Goal: Task Accomplishment & Management: Complete application form

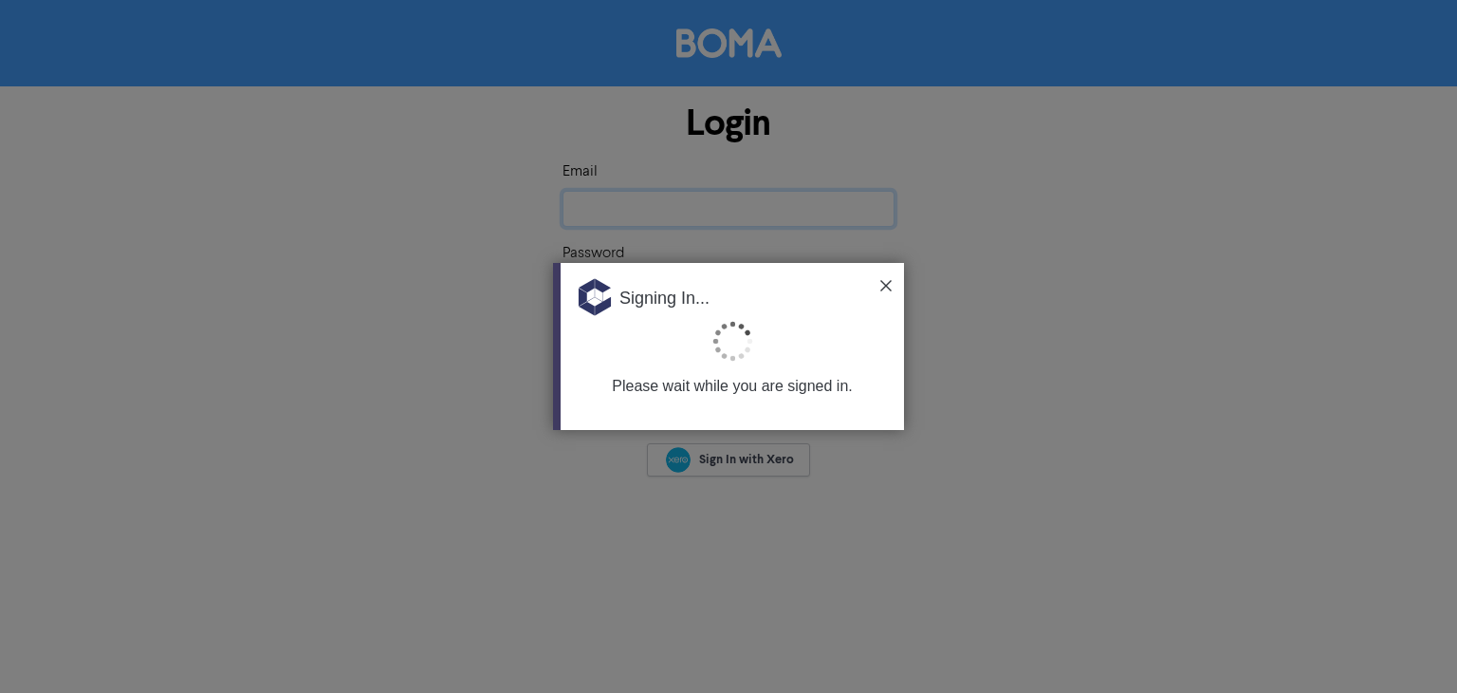
type input "[EMAIL_ADDRESS][DOMAIN_NAME]"
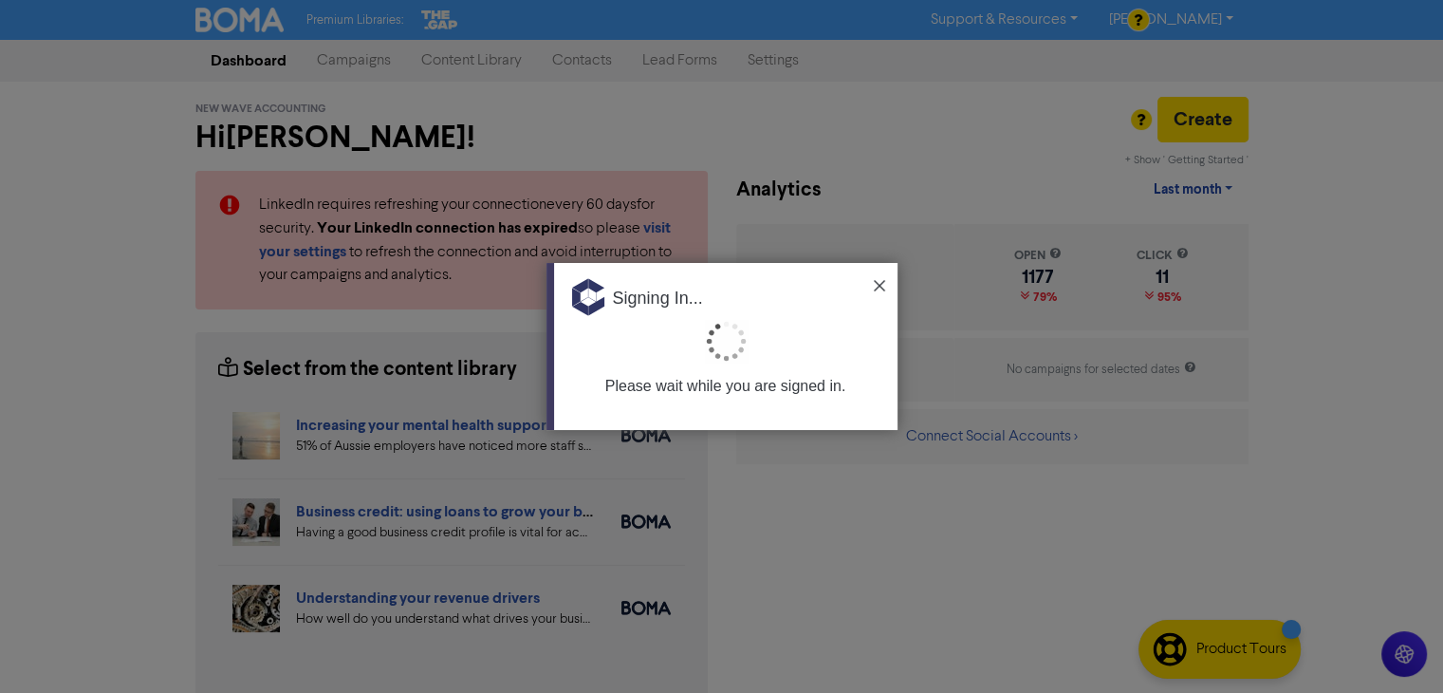
click at [876, 278] on div "Signing In..." at bounding box center [725, 291] width 343 height 57
click at [876, 285] on img at bounding box center [879, 285] width 11 height 11
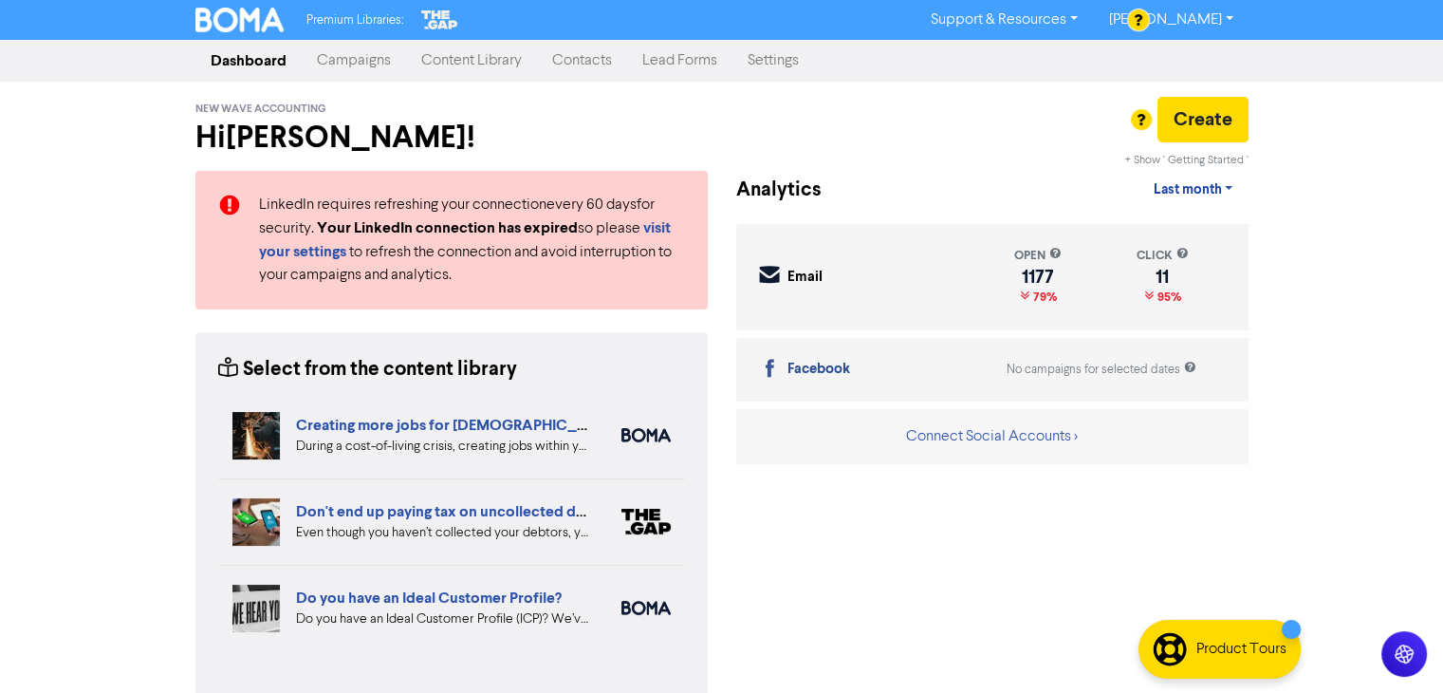
click at [581, 57] on link "Contacts" at bounding box center [582, 61] width 90 height 38
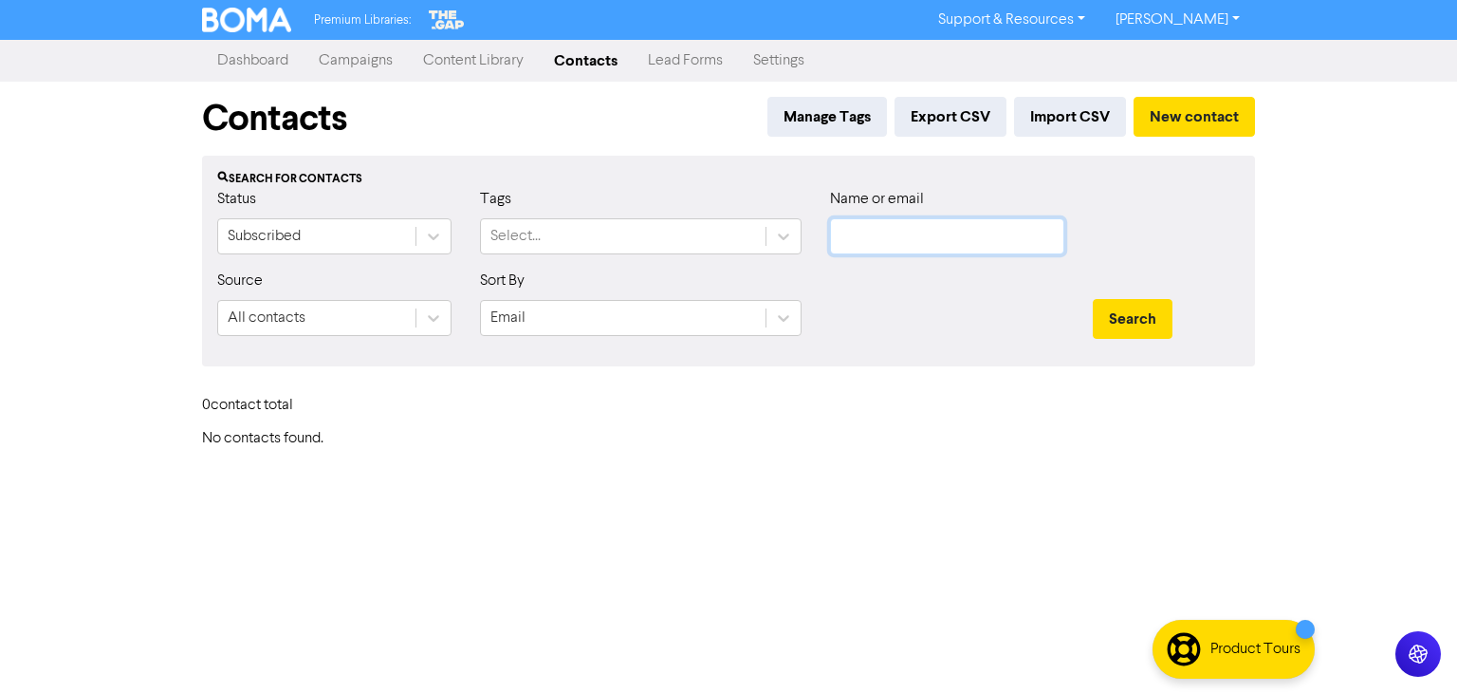
click at [959, 225] on input "text" at bounding box center [947, 236] width 234 height 36
paste input "[PERSON_NAME]"
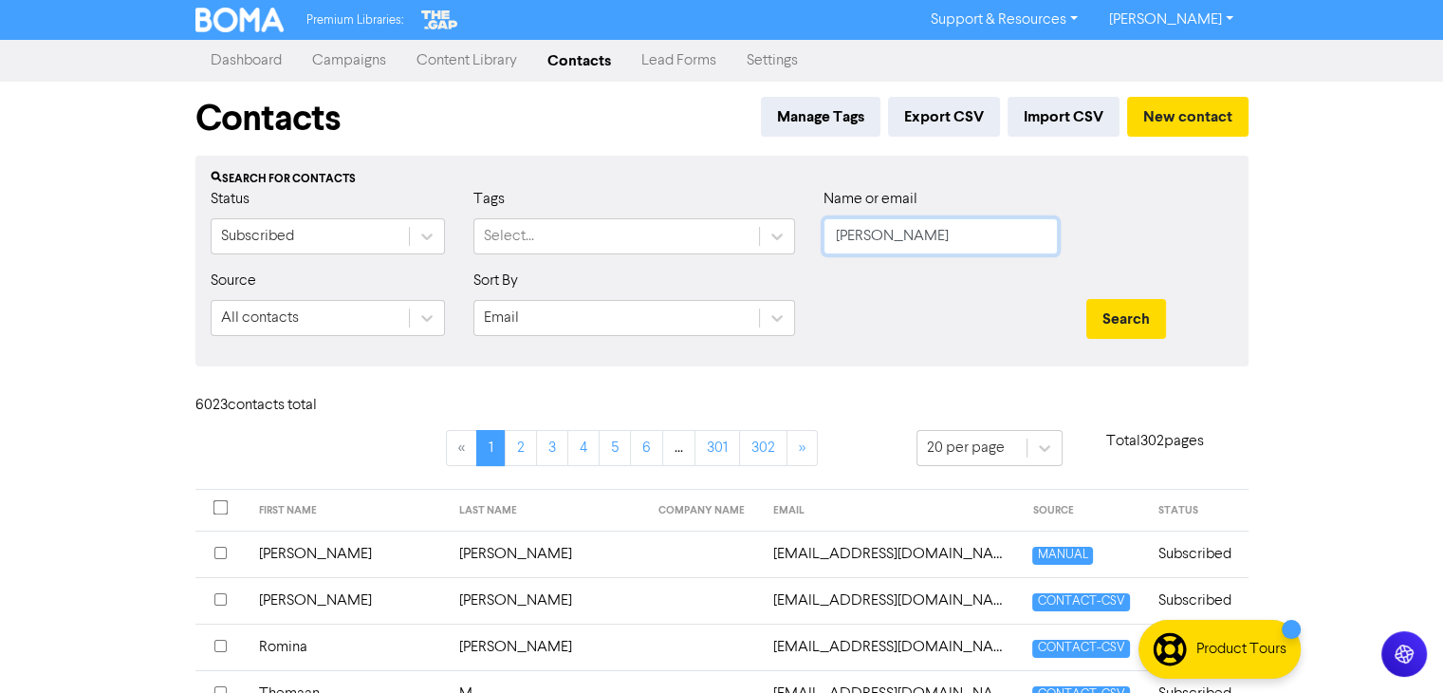
drag, startPoint x: 931, startPoint y: 240, endPoint x: 835, endPoint y: 253, distance: 96.7
click at [835, 253] on input "[PERSON_NAME]" at bounding box center [941, 236] width 234 height 36
type input "[PERSON_NAME]"
click at [1131, 307] on button "Search" at bounding box center [1126, 319] width 80 height 40
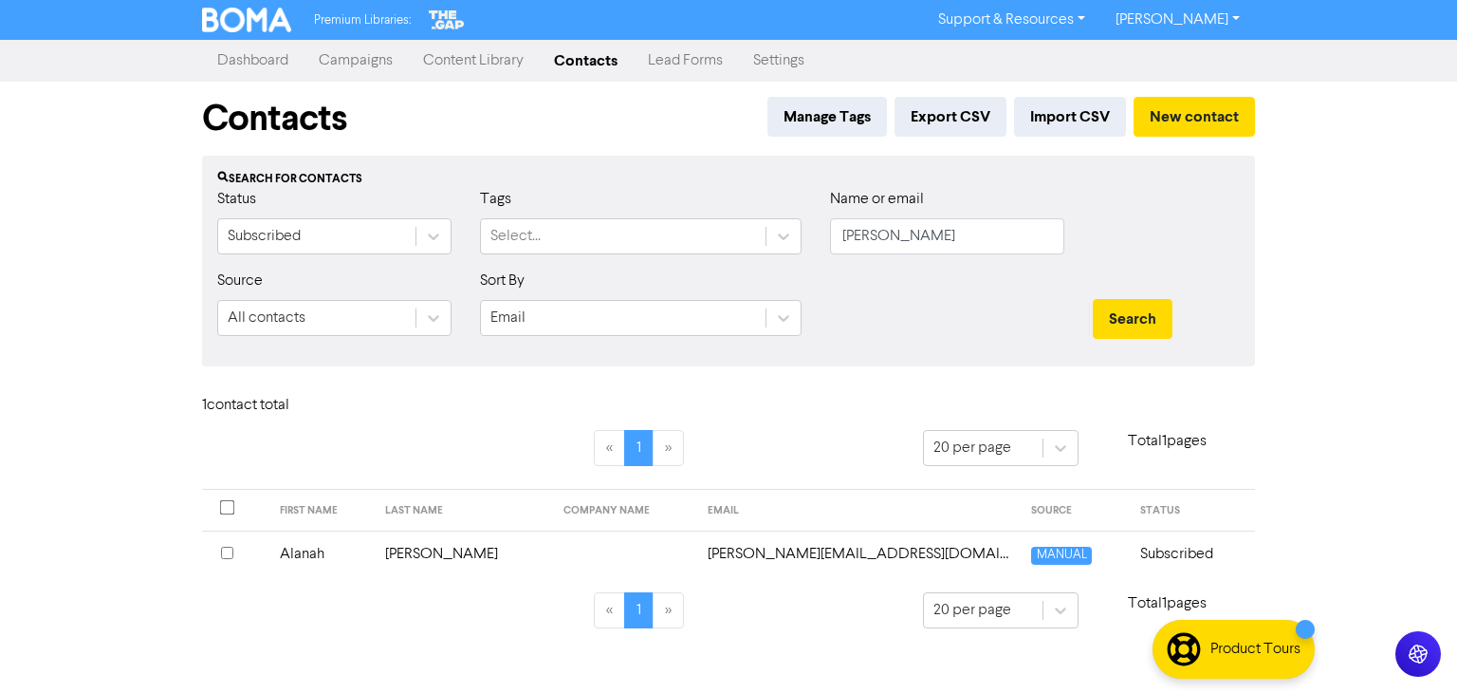
click at [318, 551] on td "Alanah" at bounding box center [322, 553] width 106 height 46
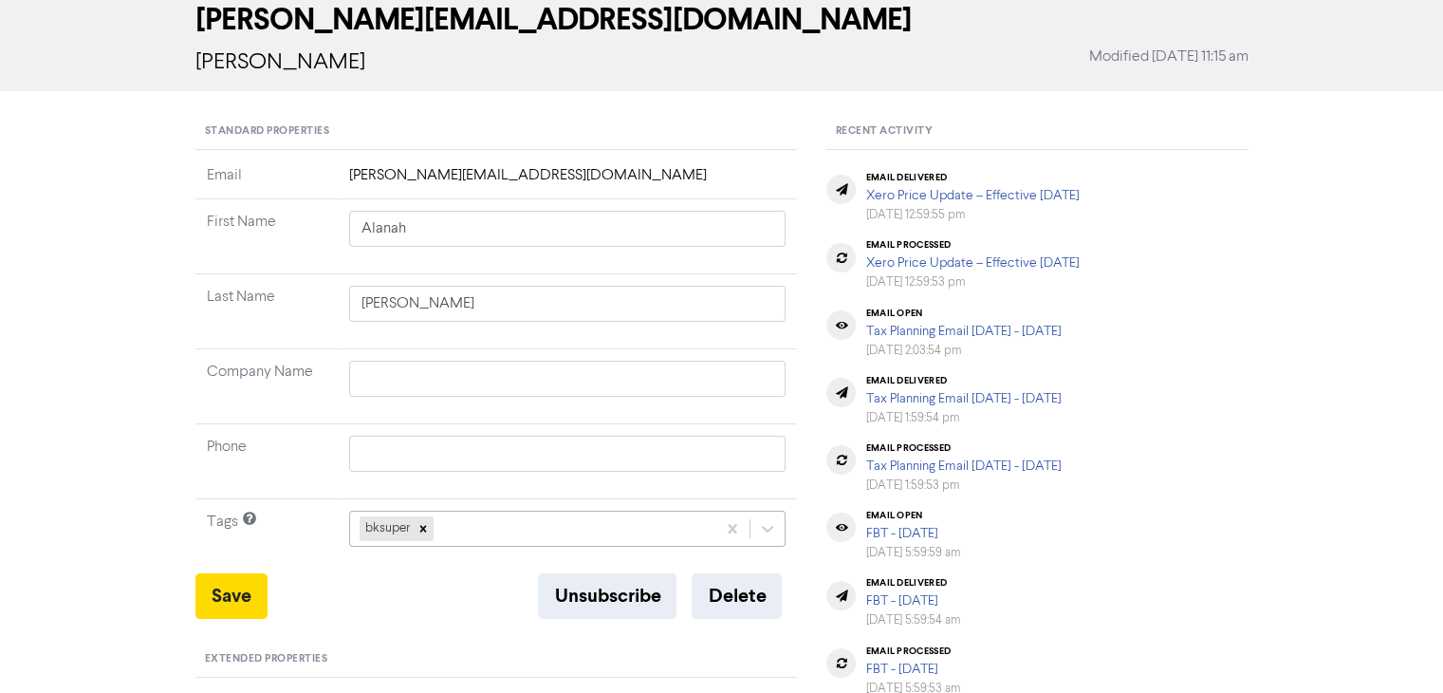
scroll to position [247, 0]
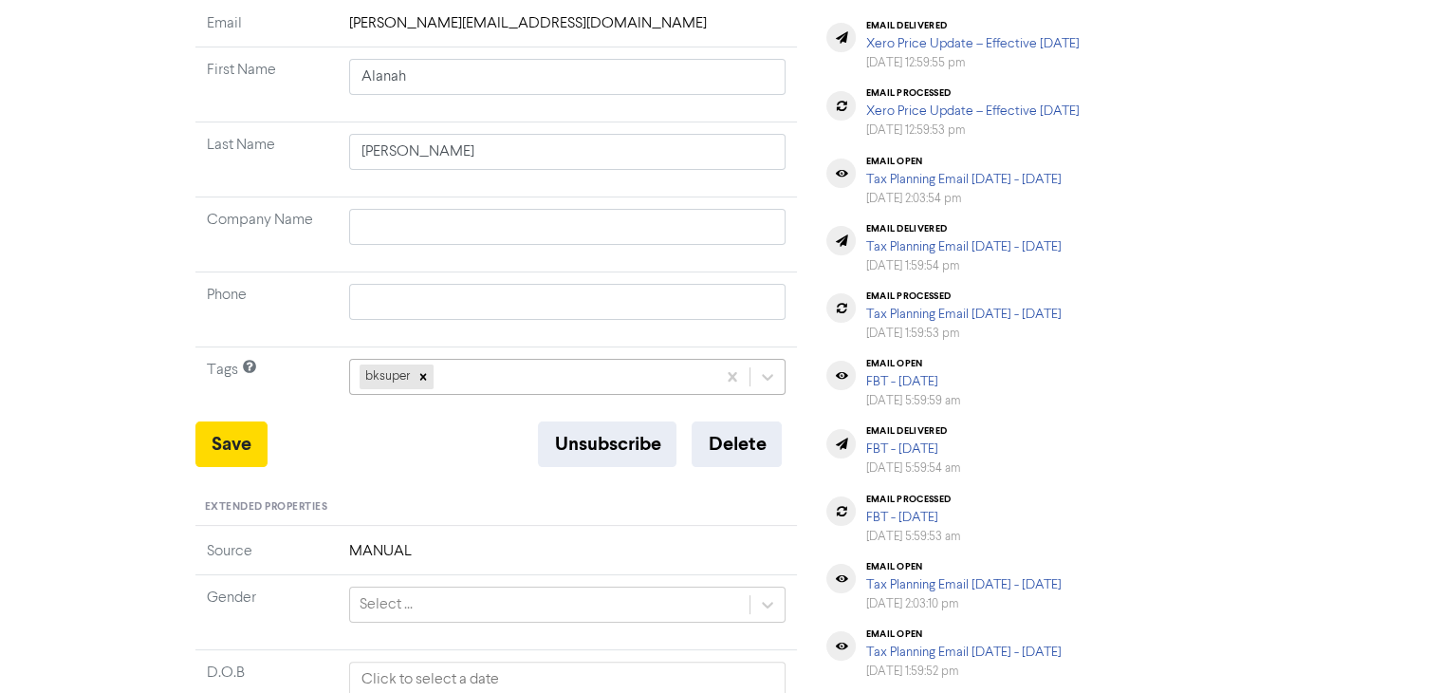
click at [509, 395] on div "bksuper" at bounding box center [567, 377] width 437 height 36
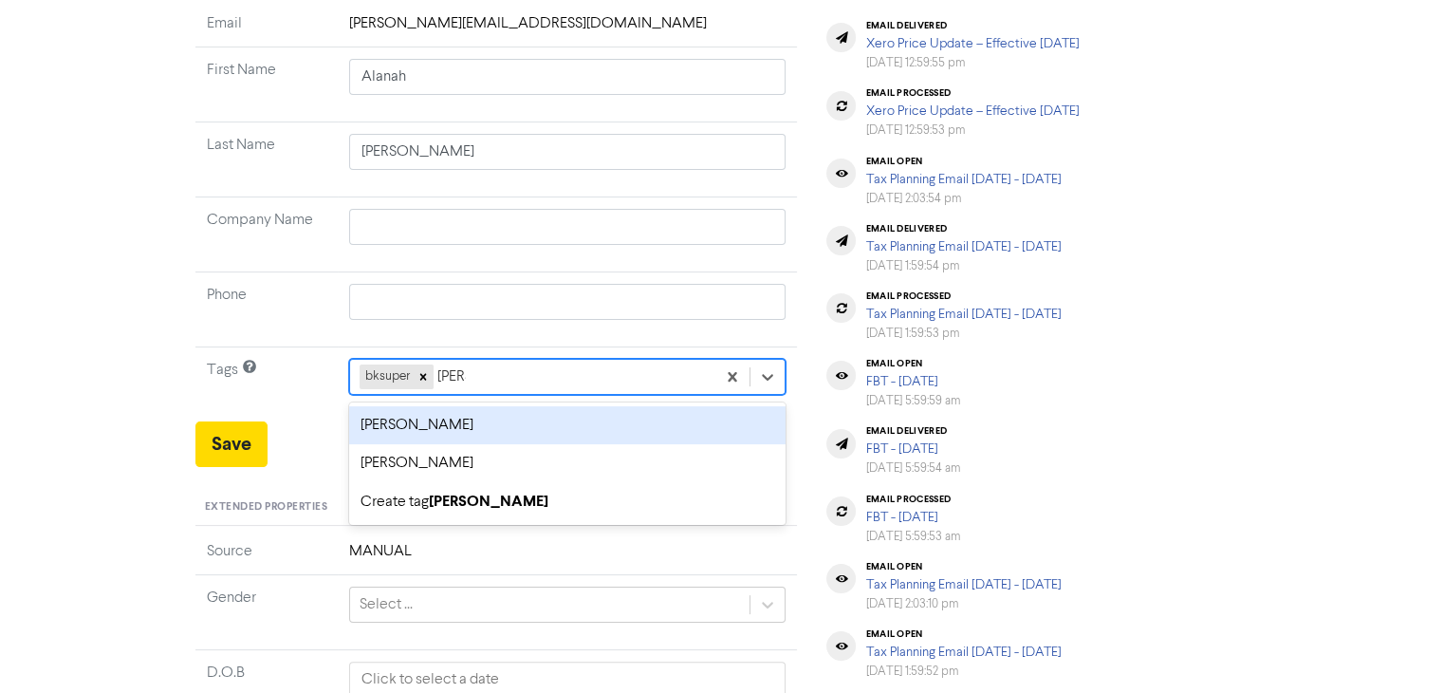
type input "[PERSON_NAME]"
click at [462, 426] on div "[PERSON_NAME]" at bounding box center [567, 425] width 437 height 38
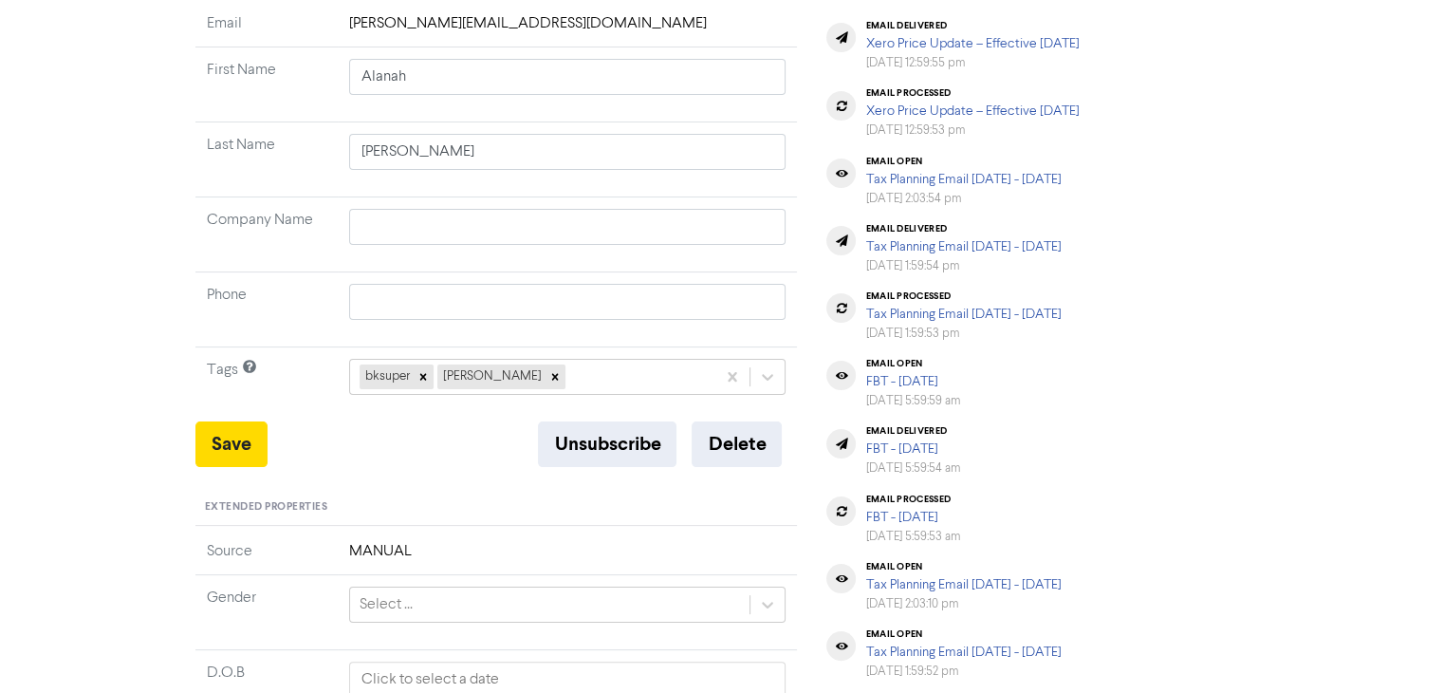
scroll to position [57, 0]
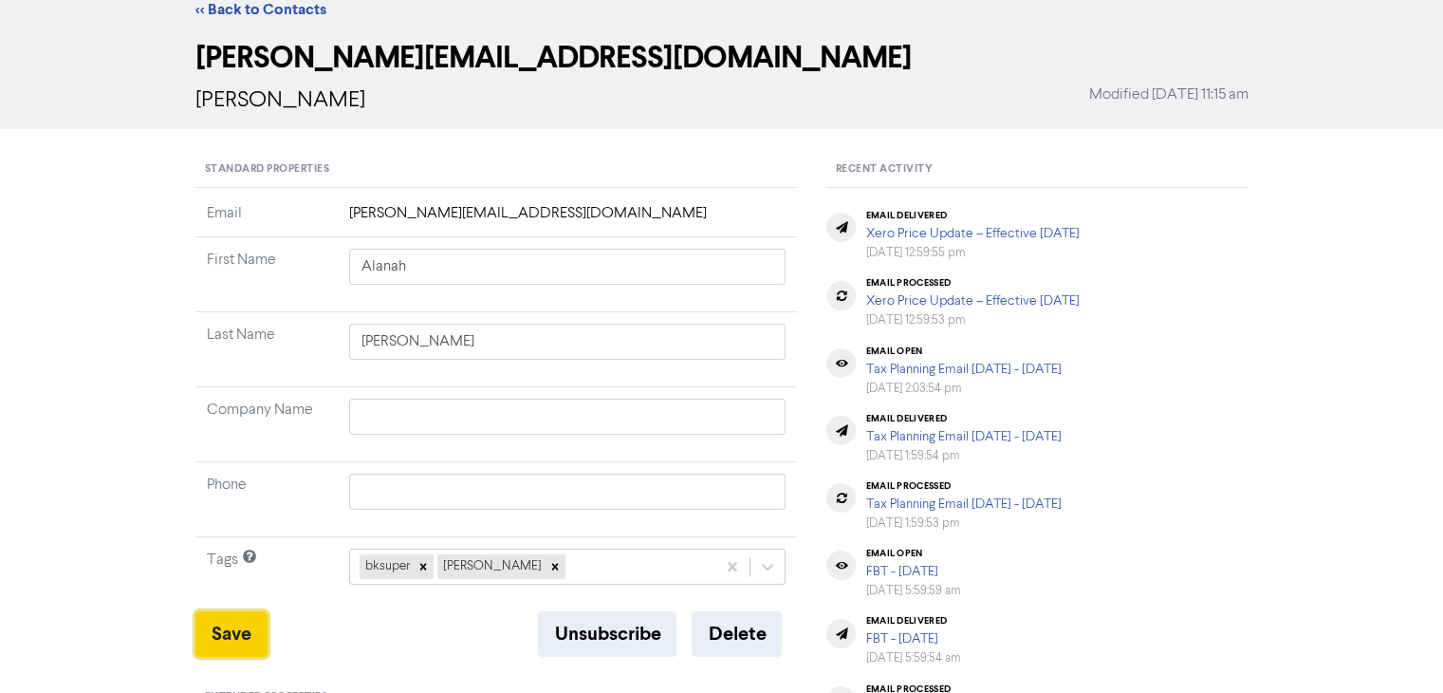
click at [212, 628] on button "Save" at bounding box center [231, 634] width 72 height 46
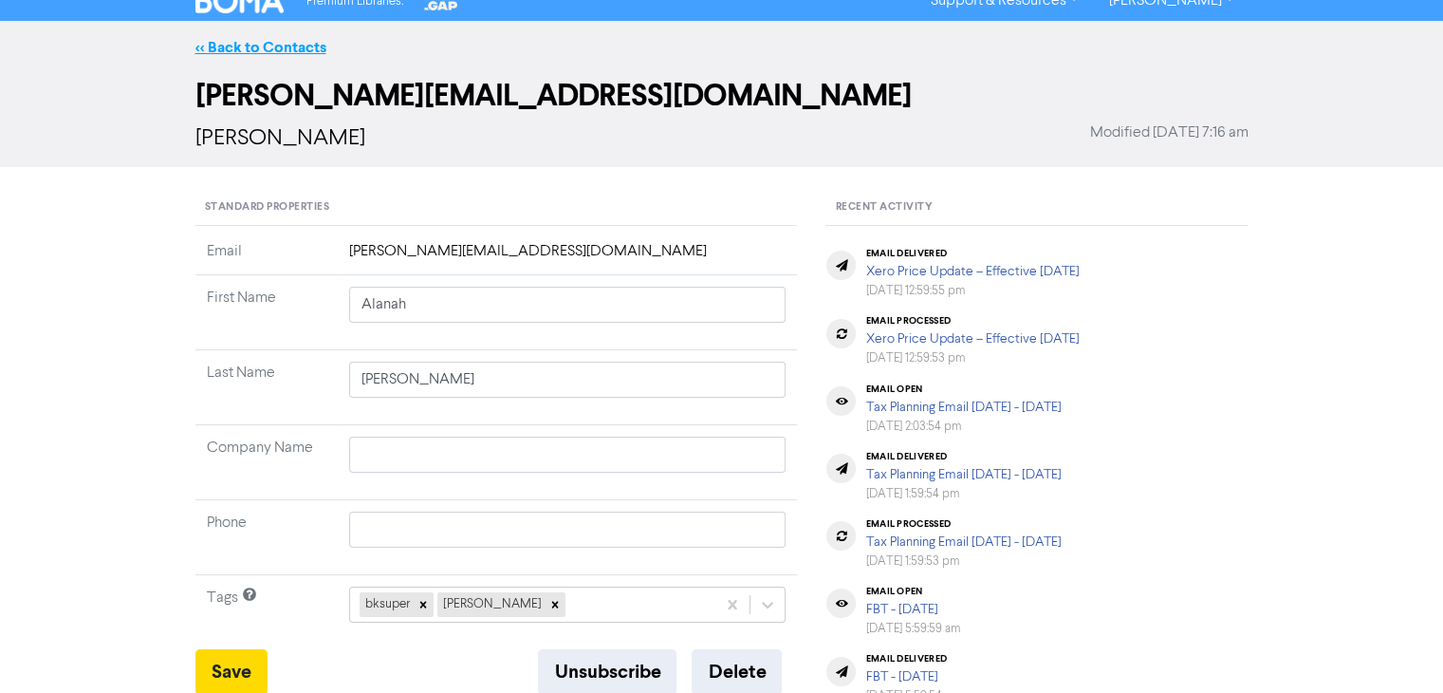
scroll to position [0, 0]
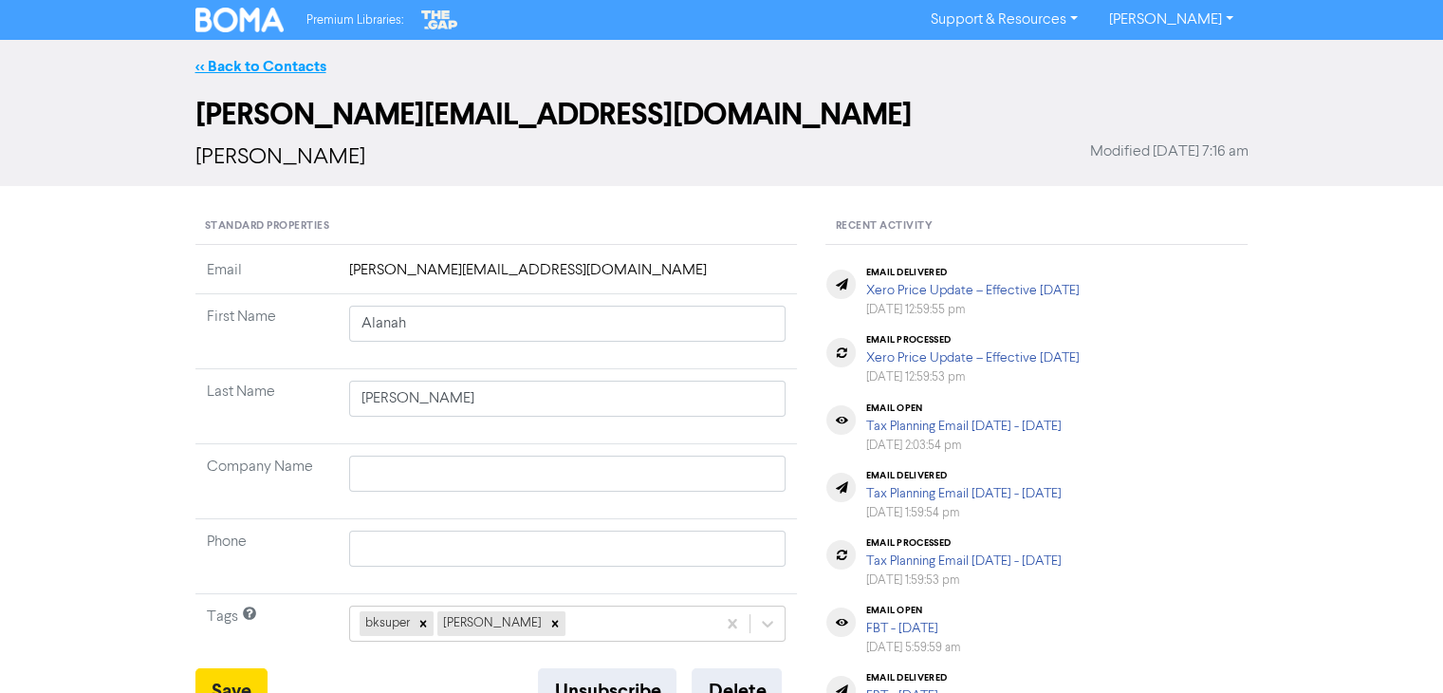
click at [294, 60] on link "<< Back to Contacts" at bounding box center [260, 66] width 131 height 19
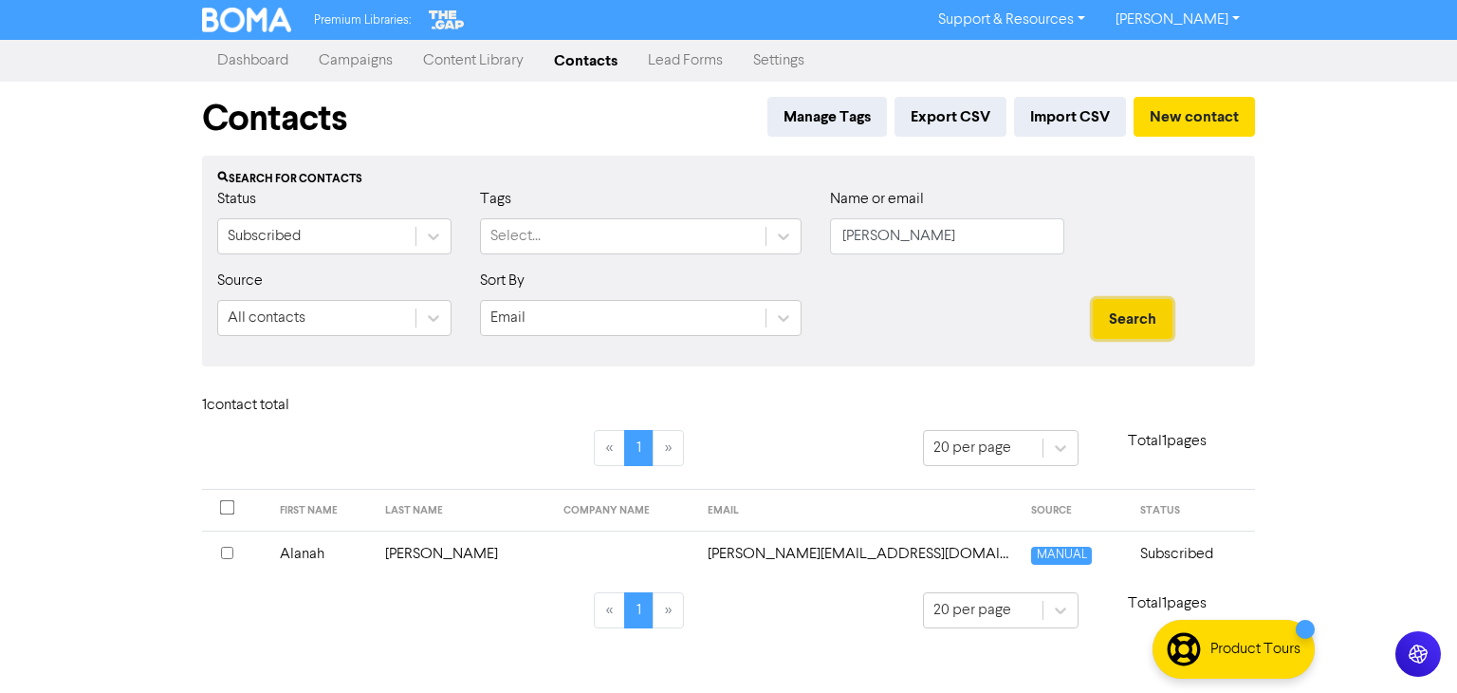
click at [1120, 318] on button "Search" at bounding box center [1133, 319] width 80 height 40
click at [427, 549] on td "[PERSON_NAME]" at bounding box center [463, 553] width 178 height 46
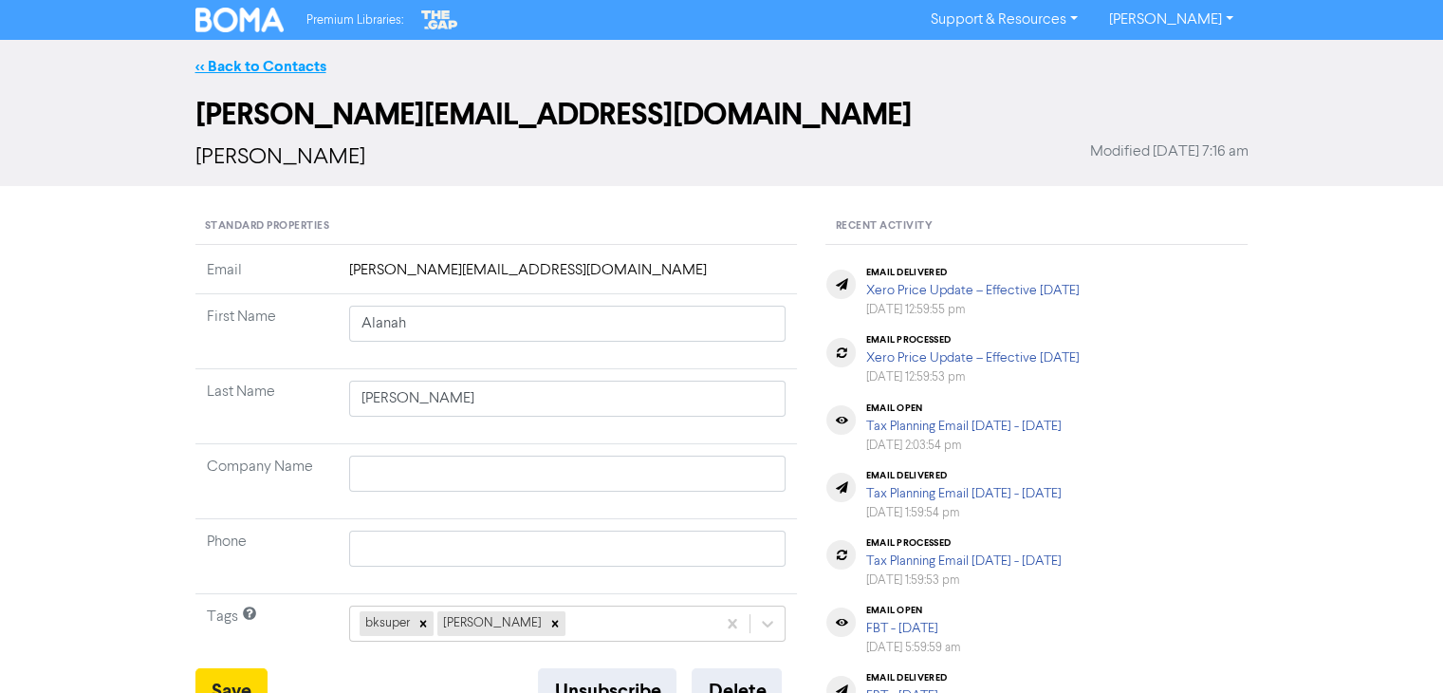
click at [266, 67] on link "<< Back to Contacts" at bounding box center [260, 66] width 131 height 19
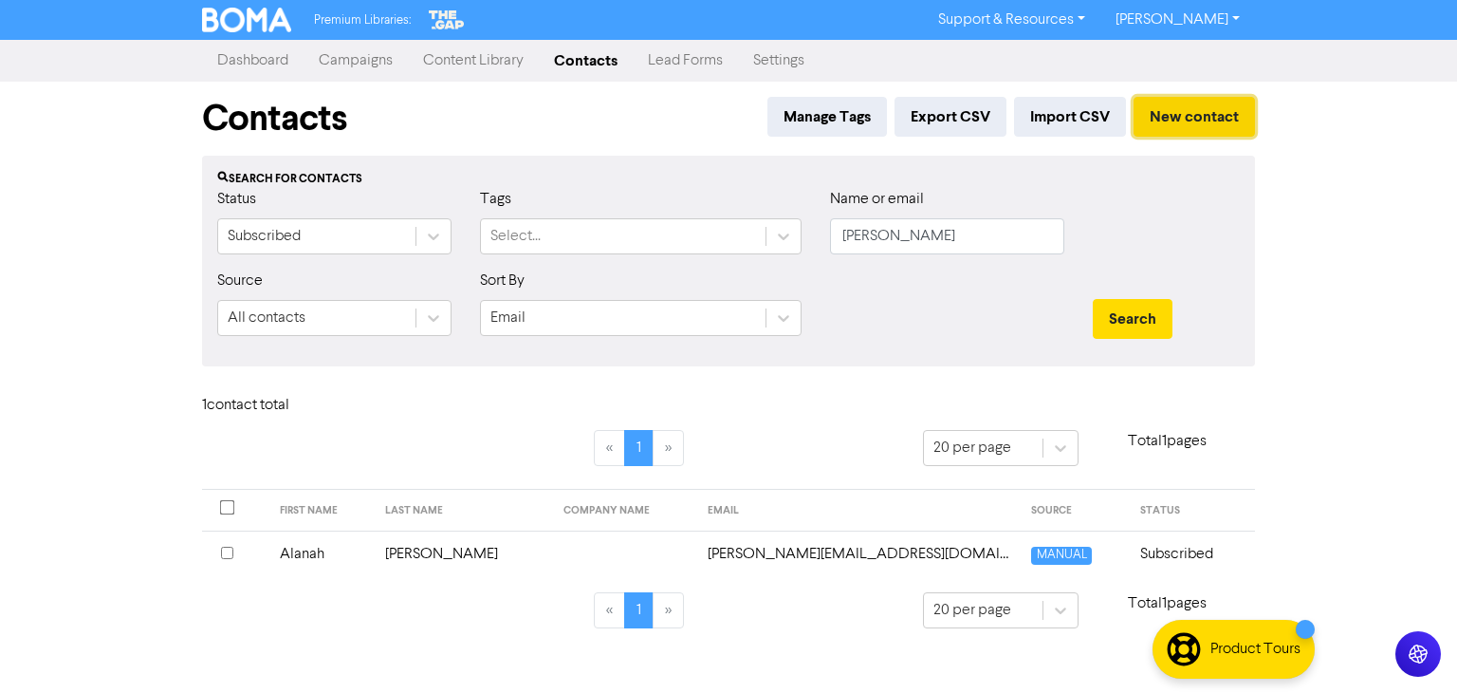
click at [1226, 110] on button "New contact" at bounding box center [1194, 117] width 121 height 40
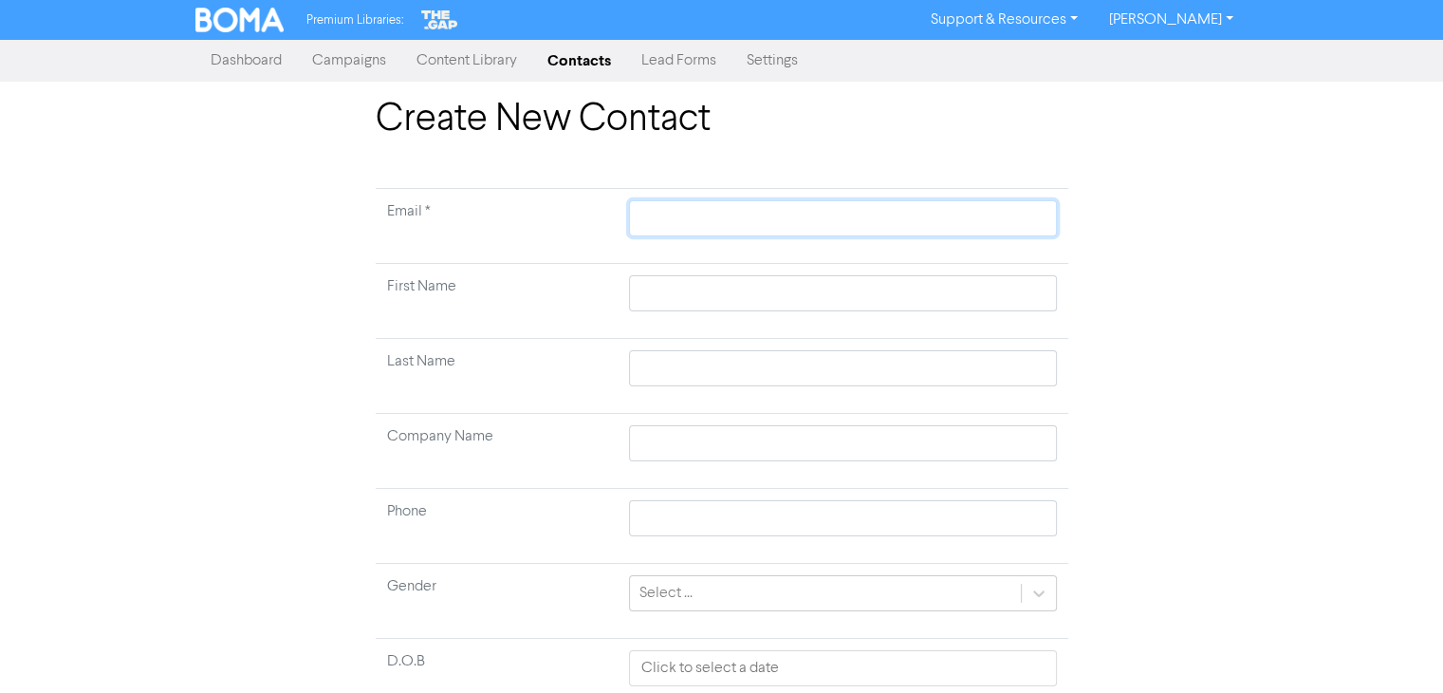
click at [677, 218] on input "text" at bounding box center [842, 218] width 427 height 36
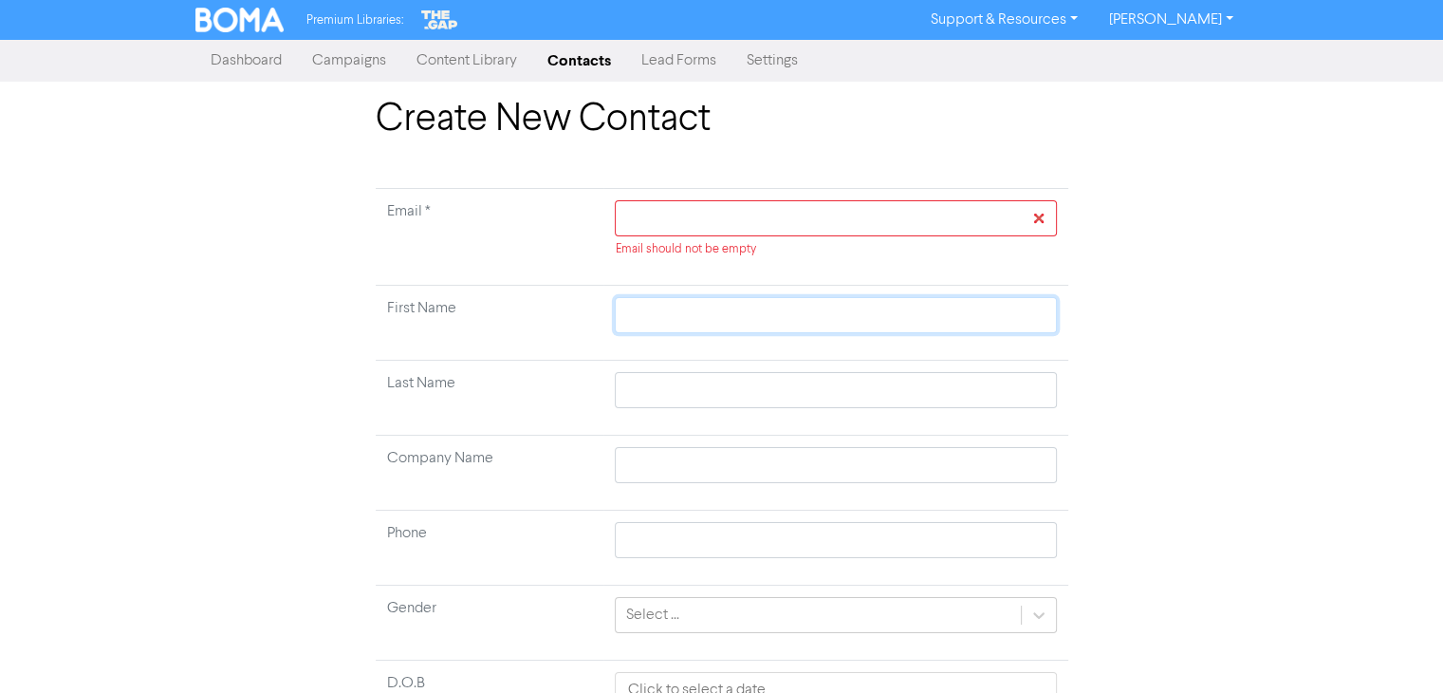
click at [661, 287] on td at bounding box center [835, 323] width 464 height 75
paste input "[PERSON_NAME] [PERSON_NAME]"
type input "[PERSON_NAME] [PERSON_NAME]"
drag, startPoint x: 673, startPoint y: 314, endPoint x: 706, endPoint y: 316, distance: 33.3
click at [706, 316] on input "[PERSON_NAME] [PERSON_NAME]" at bounding box center [835, 315] width 441 height 36
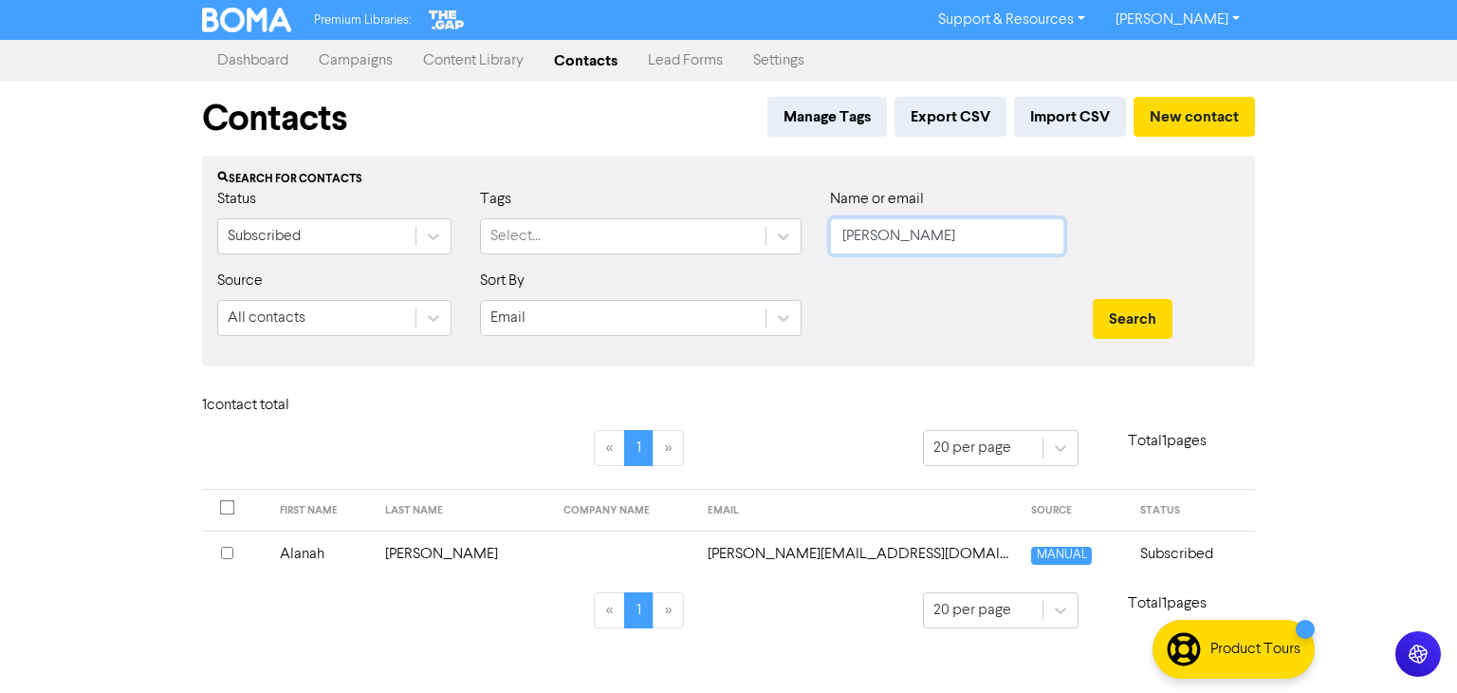
drag, startPoint x: 918, startPoint y: 235, endPoint x: 935, endPoint y: 266, distance: 34.4
click at [771, 240] on div "Status Subscribed Tags Select... Name or email [PERSON_NAME]" at bounding box center [728, 229] width 1051 height 82
paste input "[PERSON_NAME] [PERSON_NAME]"
click at [1154, 320] on button "Search" at bounding box center [1133, 319] width 80 height 40
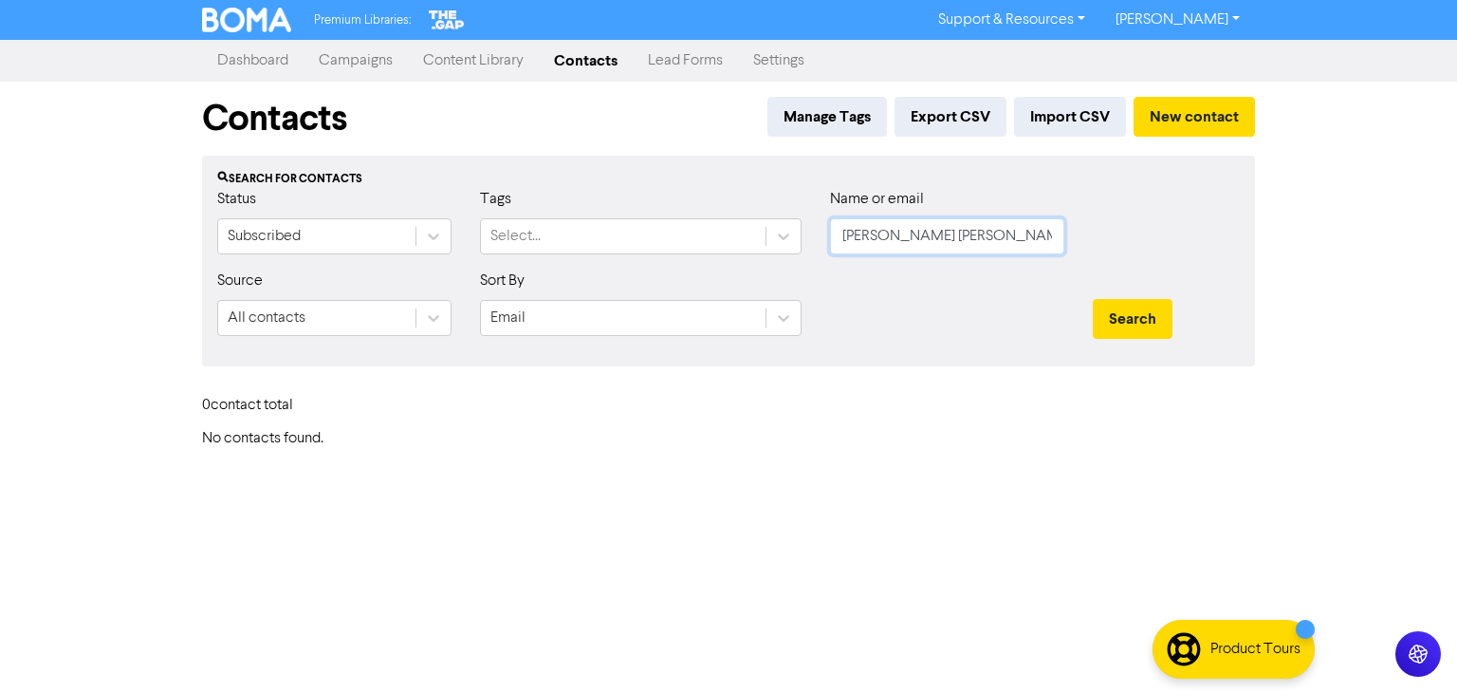
drag, startPoint x: 923, startPoint y: 236, endPoint x: 831, endPoint y: 246, distance: 92.5
click at [831, 246] on input "[PERSON_NAME] [PERSON_NAME]" at bounding box center [947, 236] width 234 height 36
type input "[PERSON_NAME]"
click at [1140, 314] on button "Search" at bounding box center [1133, 319] width 80 height 40
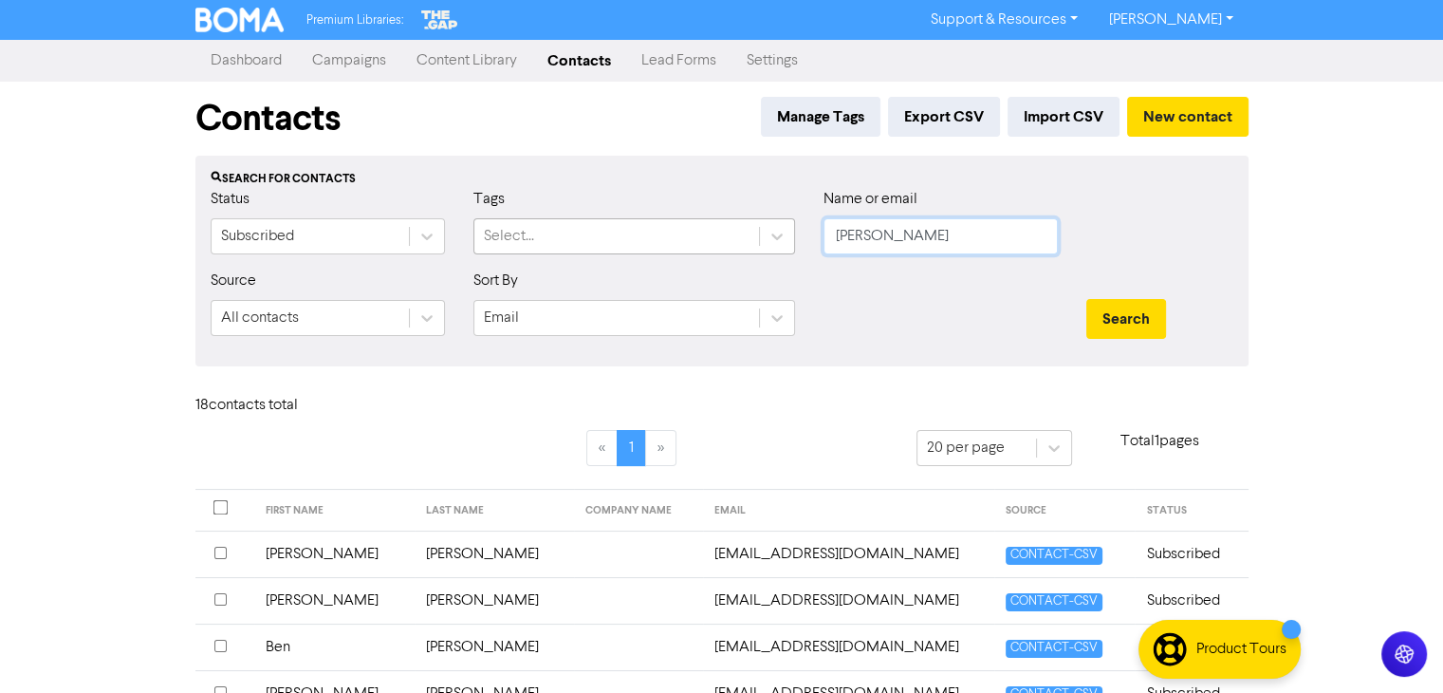
drag, startPoint x: 931, startPoint y: 235, endPoint x: 740, endPoint y: 244, distance: 190.9
click at [742, 244] on div "Status Subscribed Tags Select... Name or email [PERSON_NAME]" at bounding box center [721, 229] width 1051 height 82
paste input "[PERSON_NAME][EMAIL_ADDRESS][PERSON_NAME][DOMAIN_NAME]"
type input "[PERSON_NAME][EMAIL_ADDRESS][PERSON_NAME][DOMAIN_NAME]"
click at [1125, 312] on button "Search" at bounding box center [1126, 319] width 80 height 40
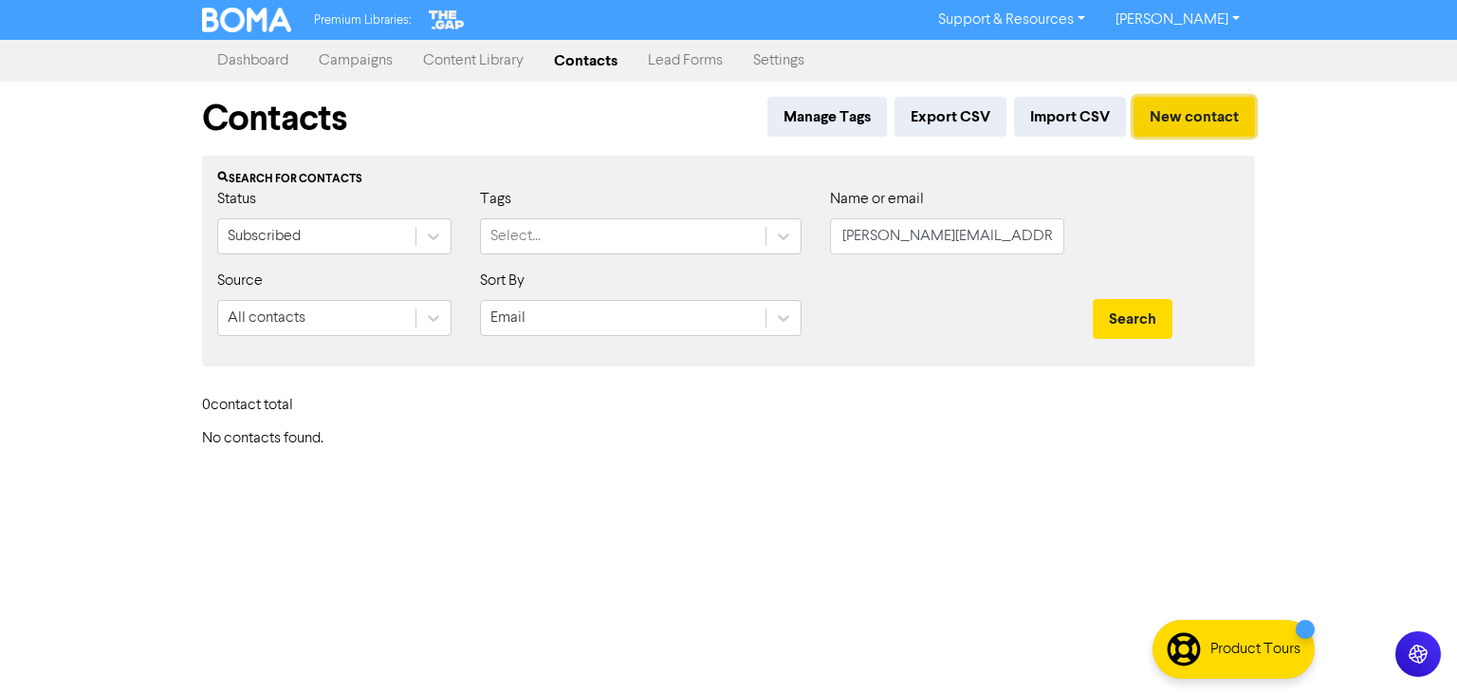
click at [1161, 115] on button "New contact" at bounding box center [1194, 117] width 121 height 40
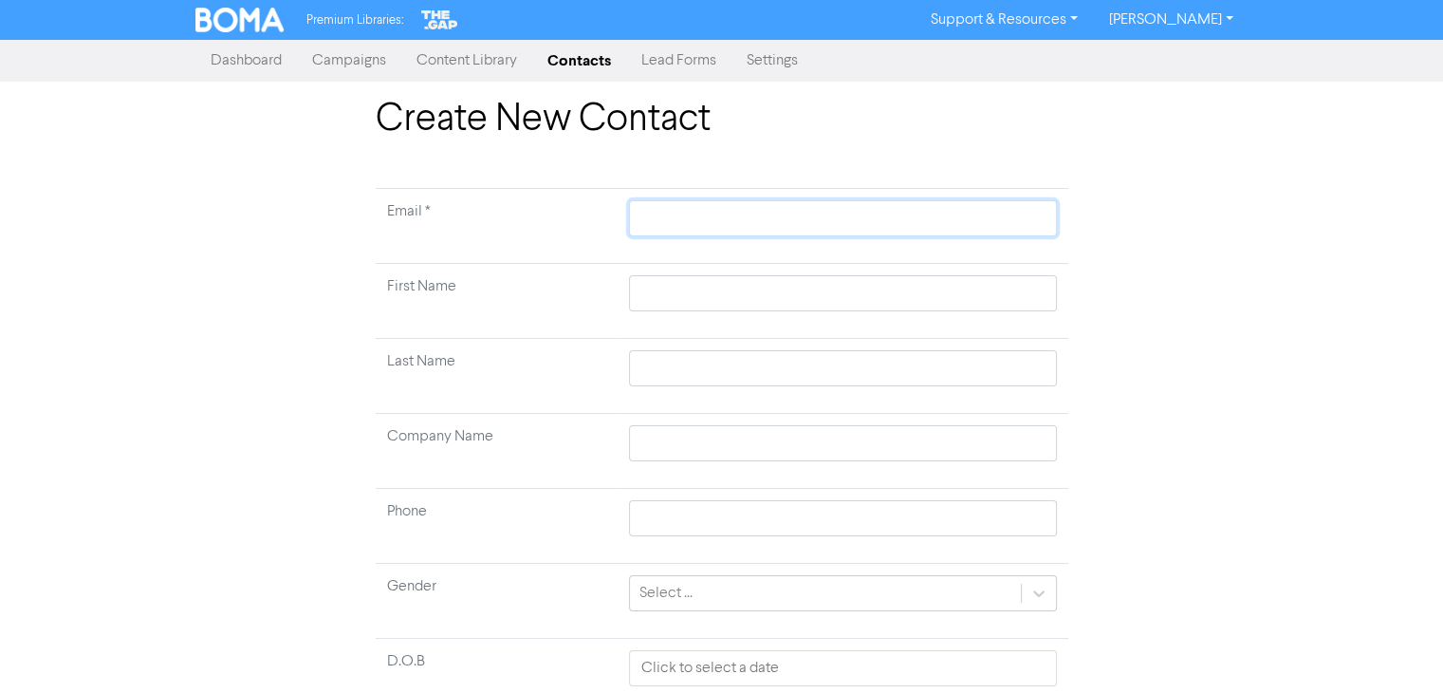
click at [713, 214] on input "text" at bounding box center [842, 218] width 427 height 36
paste input "[PERSON_NAME][EMAIL_ADDRESS][PERSON_NAME][DOMAIN_NAME]"
type input "[PERSON_NAME][EMAIL_ADDRESS][PERSON_NAME][DOMAIN_NAME]"
click at [672, 303] on input "text" at bounding box center [842, 293] width 427 height 36
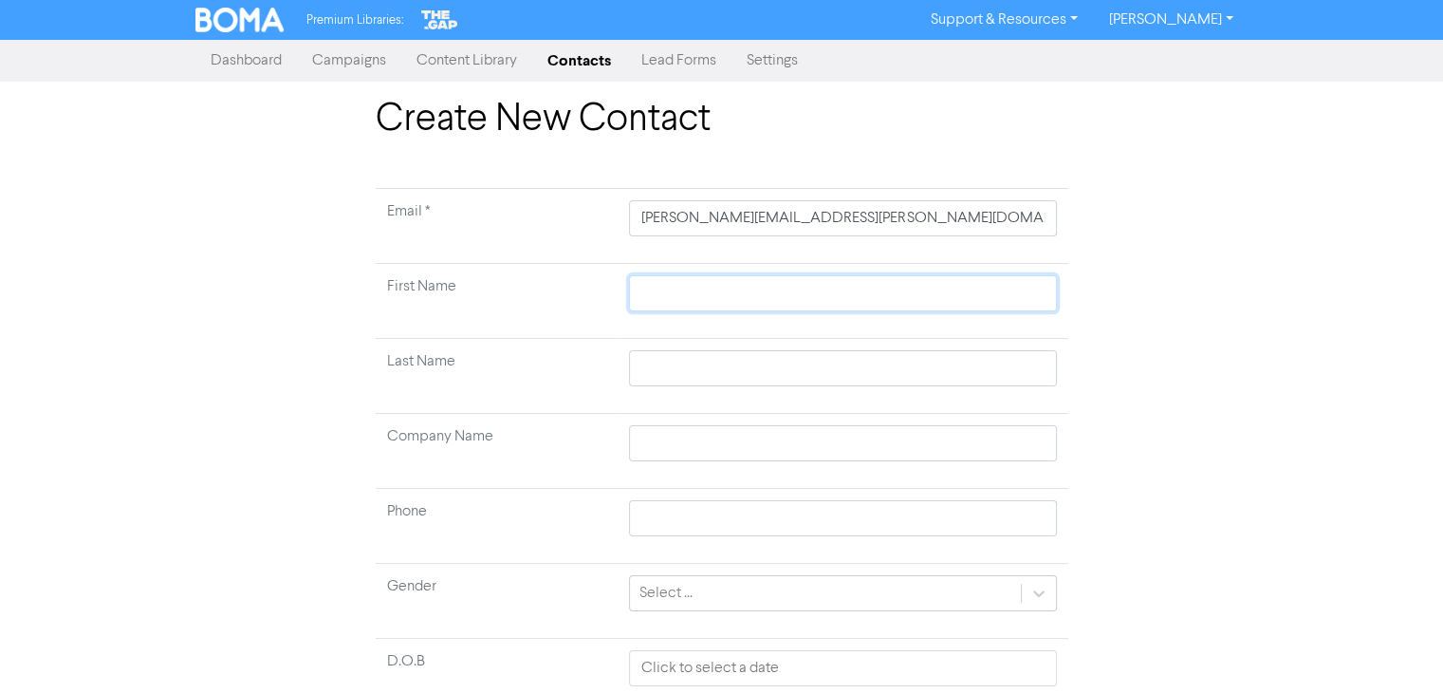
paste input "[PERSON_NAME] [PERSON_NAME]"
type input "[PERSON_NAME] [PERSON_NAME]"
drag, startPoint x: 690, startPoint y: 293, endPoint x: 719, endPoint y: 295, distance: 29.5
click at [719, 295] on input "[PERSON_NAME] [PERSON_NAME]" at bounding box center [842, 293] width 427 height 36
type input "[PERSON_NAME]"
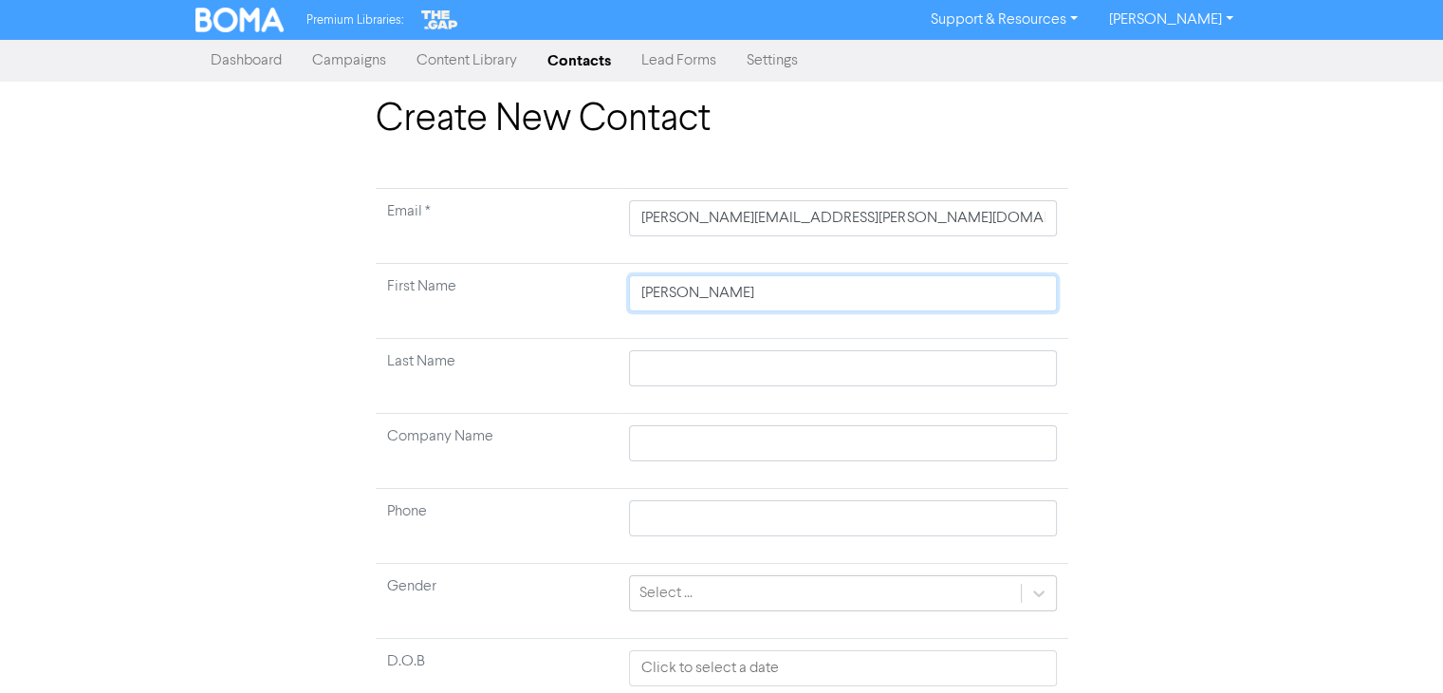
drag, startPoint x: 691, startPoint y: 289, endPoint x: 753, endPoint y: 295, distance: 62.9
click at [753, 295] on input "[PERSON_NAME]" at bounding box center [842, 293] width 427 height 36
type input "[PERSON_NAME]"
click at [672, 374] on input "text" at bounding box center [842, 368] width 427 height 36
paste input "[PERSON_NAME]"
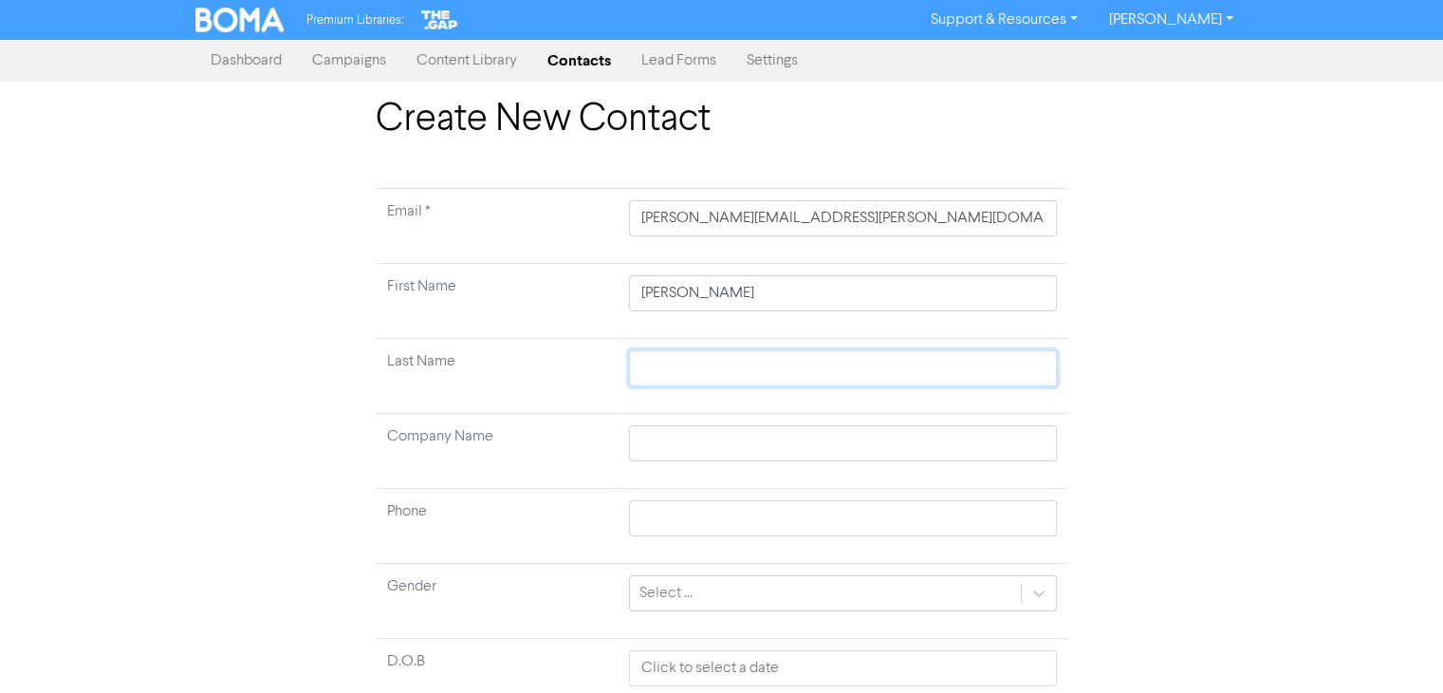
type input "[PERSON_NAME]"
drag, startPoint x: 759, startPoint y: 297, endPoint x: 691, endPoint y: 286, distance: 69.3
click at [691, 286] on input "[PERSON_NAME]" at bounding box center [842, 293] width 427 height 36
type input "[PERSON_NAME]"
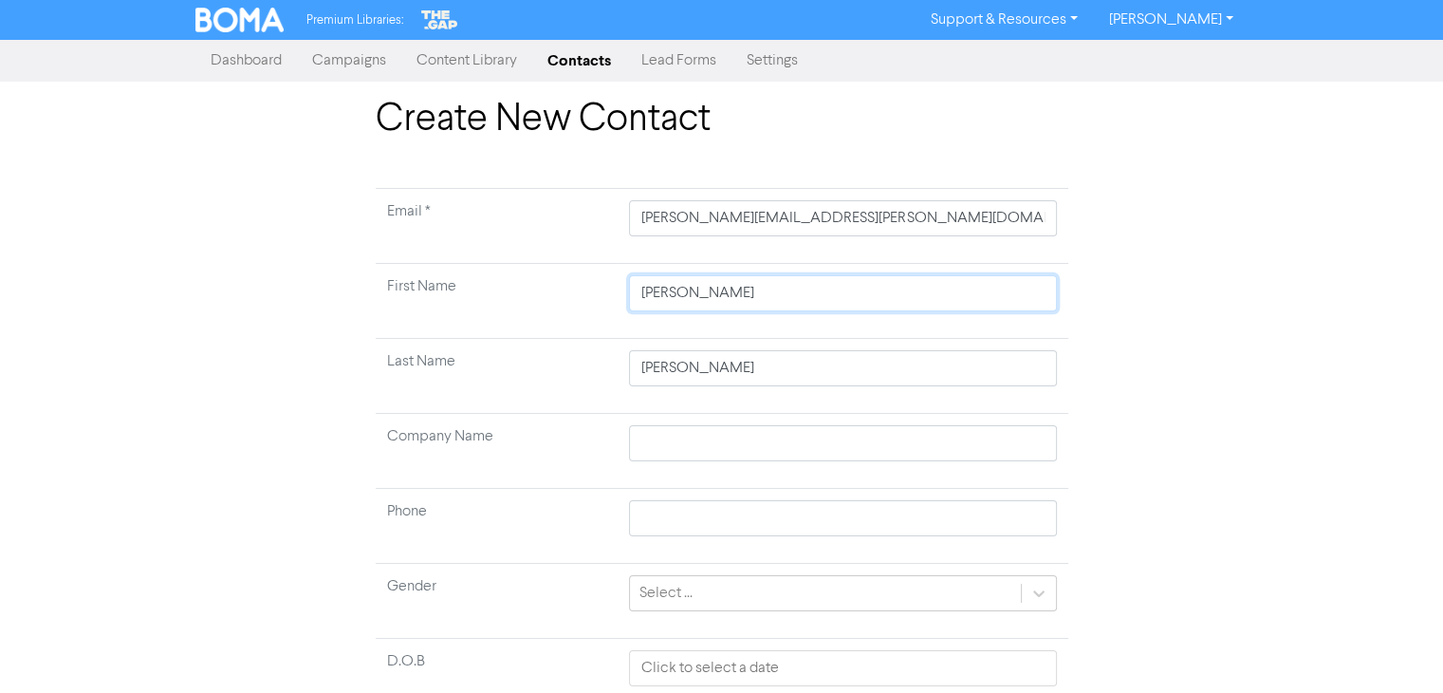
type input "[PERSON_NAME]"
click at [812, 361] on input "[PERSON_NAME]" at bounding box center [842, 368] width 427 height 36
click at [1205, 384] on div "Create New Contact Email * [PERSON_NAME][EMAIL_ADDRESS][PERSON_NAME][DOMAIN_NAM…" at bounding box center [722, 470] width 1082 height 746
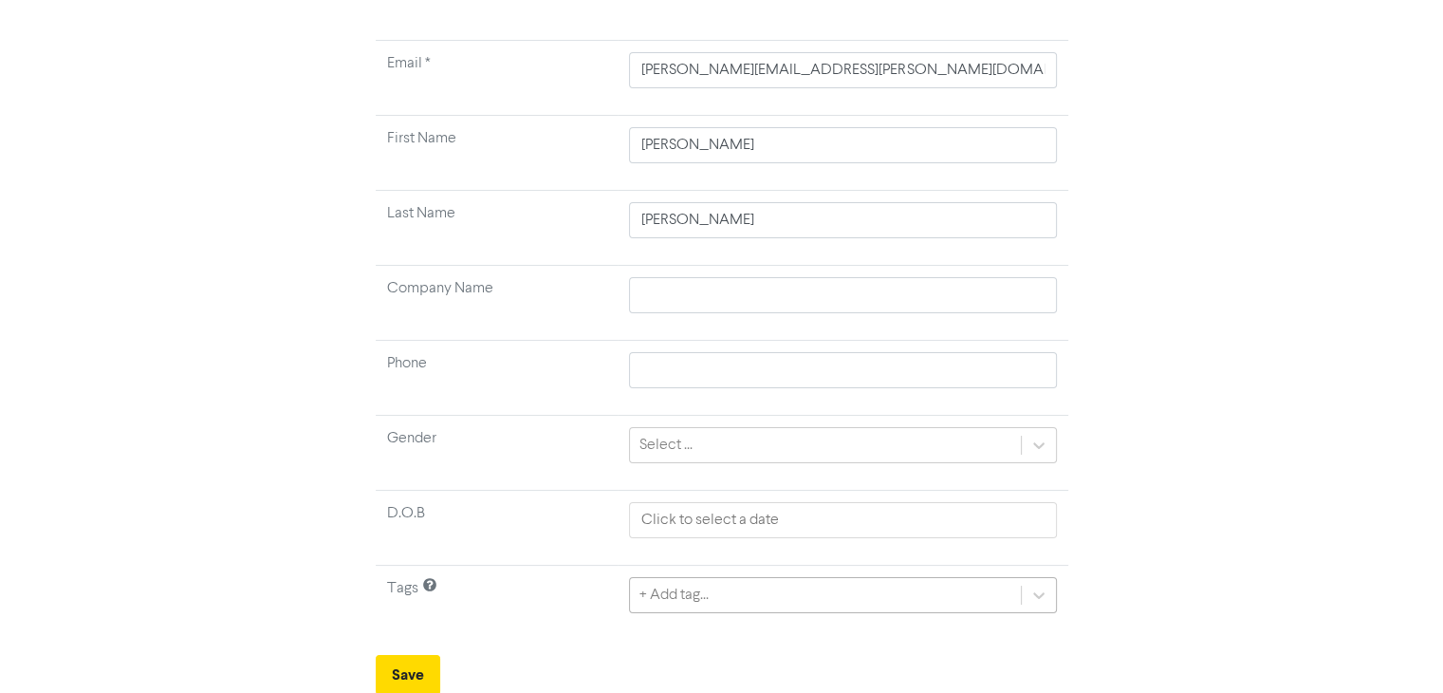
scroll to position [359, 0]
click at [699, 591] on div "+ Add tag..." at bounding box center [842, 593] width 427 height 36
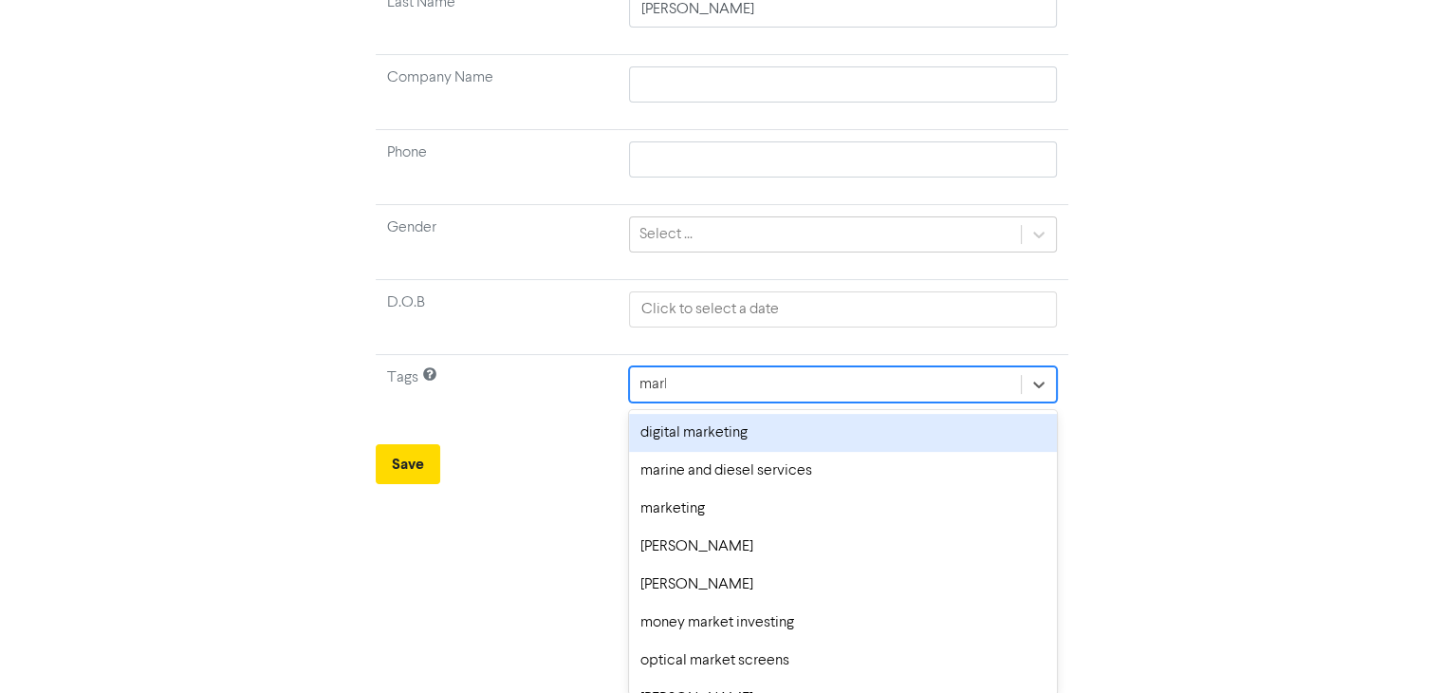
scroll to position [196, 0]
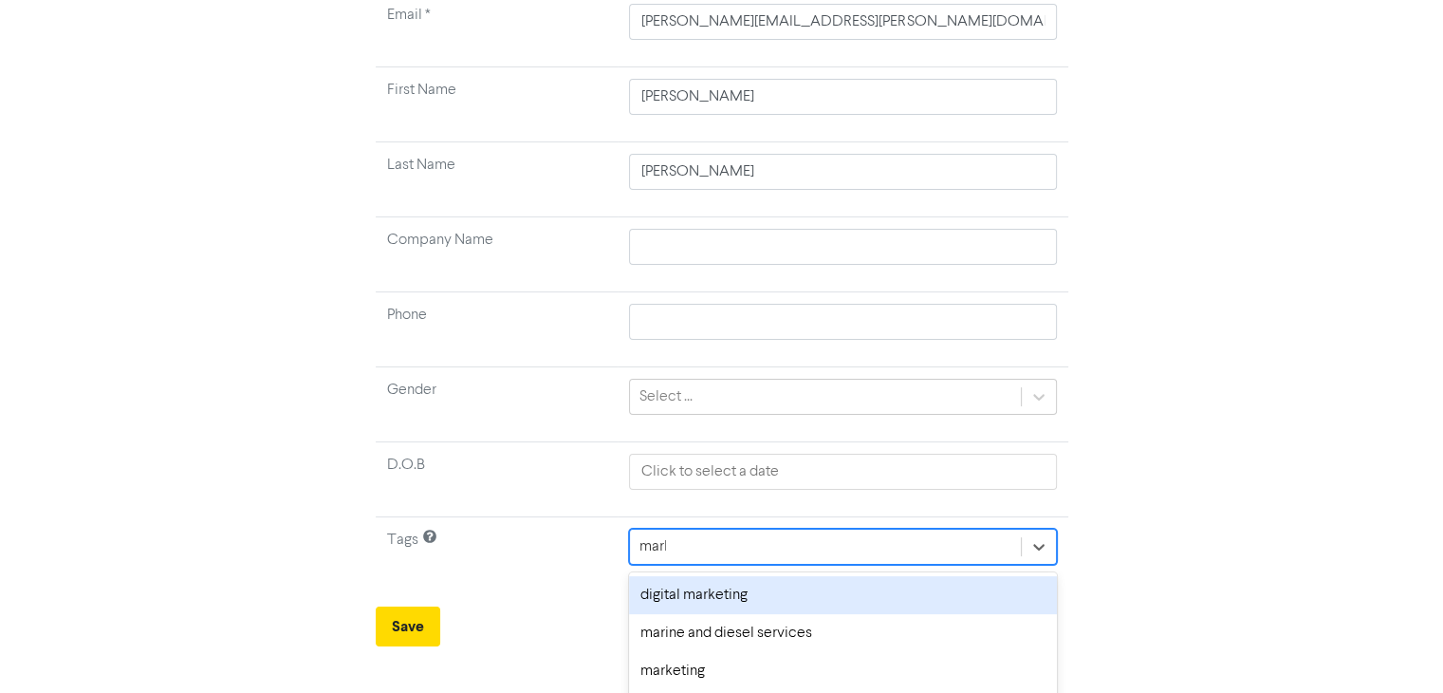
type input "marlo"
click at [751, 589] on div "[PERSON_NAME]" at bounding box center [842, 595] width 427 height 38
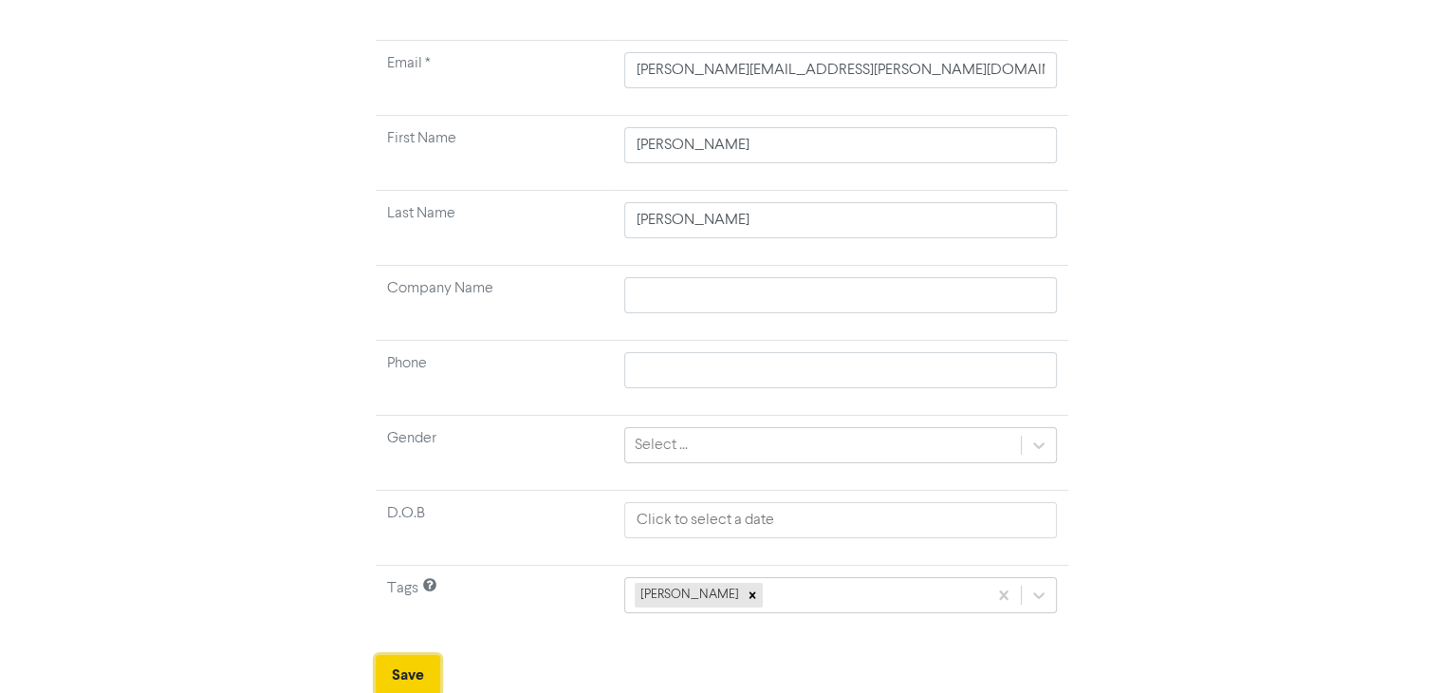
click at [417, 669] on button "Save" at bounding box center [408, 675] width 65 height 40
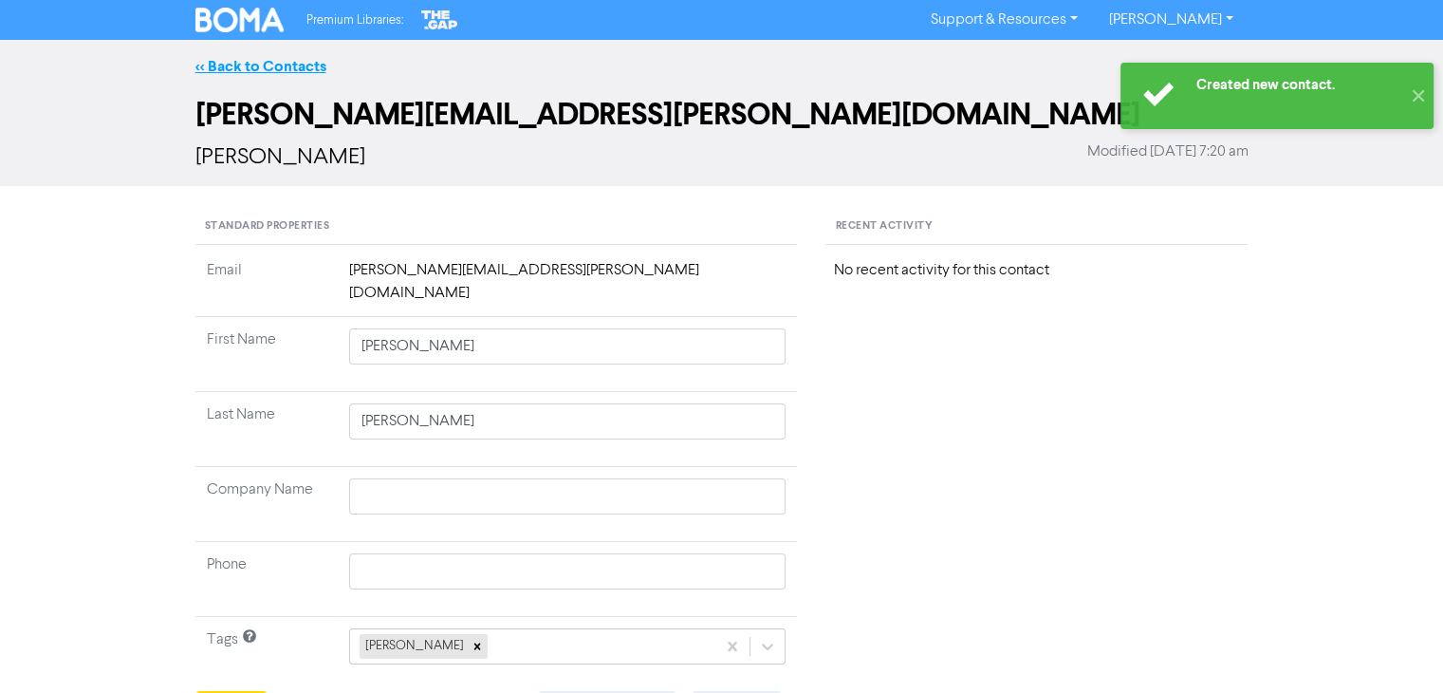
click at [272, 65] on link "<< Back to Contacts" at bounding box center [260, 66] width 131 height 19
